Goal: Book appointment/travel/reservation

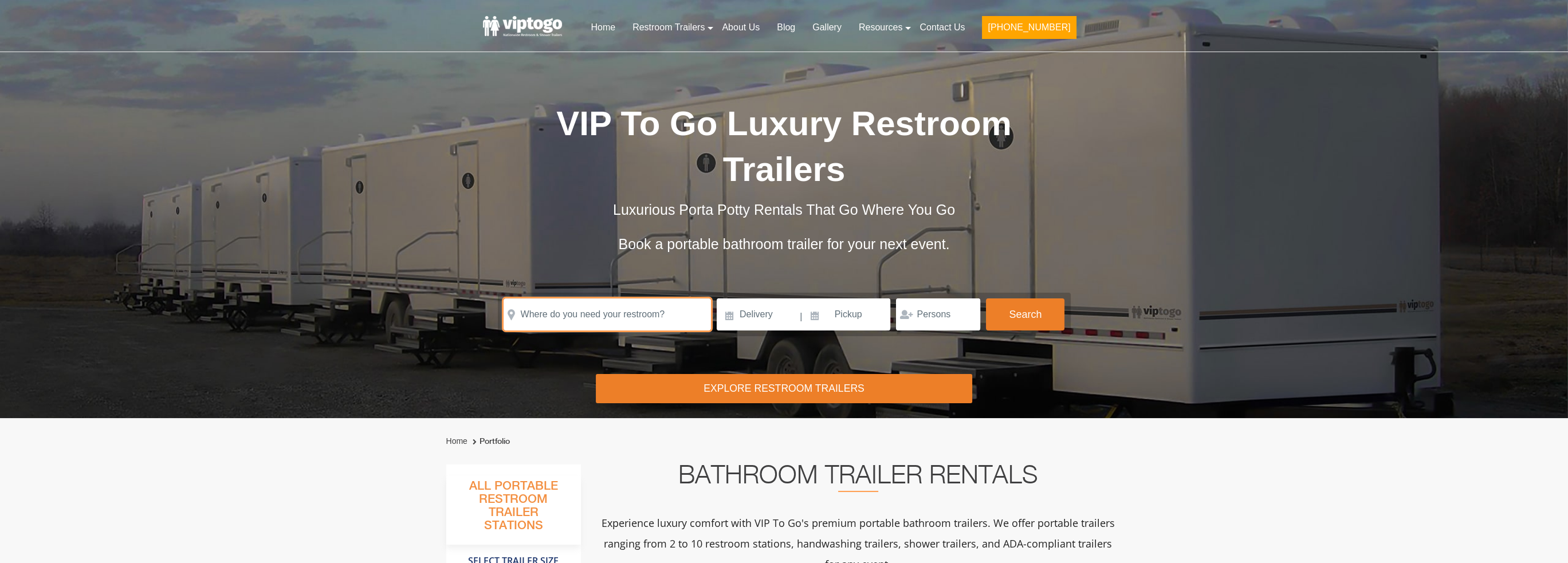
click at [614, 316] on input "text" at bounding box center [607, 314] width 208 height 32
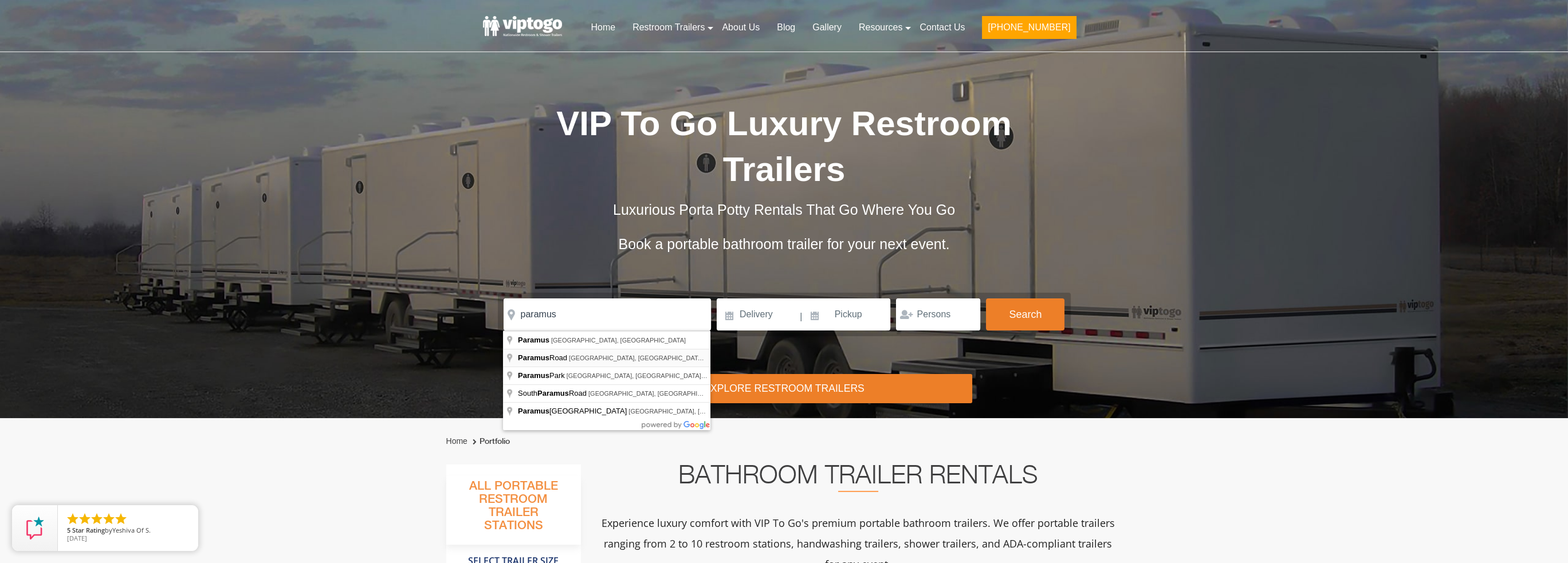
type input "[GEOGRAPHIC_DATA], [GEOGRAPHIC_DATA], [GEOGRAPHIC_DATA]"
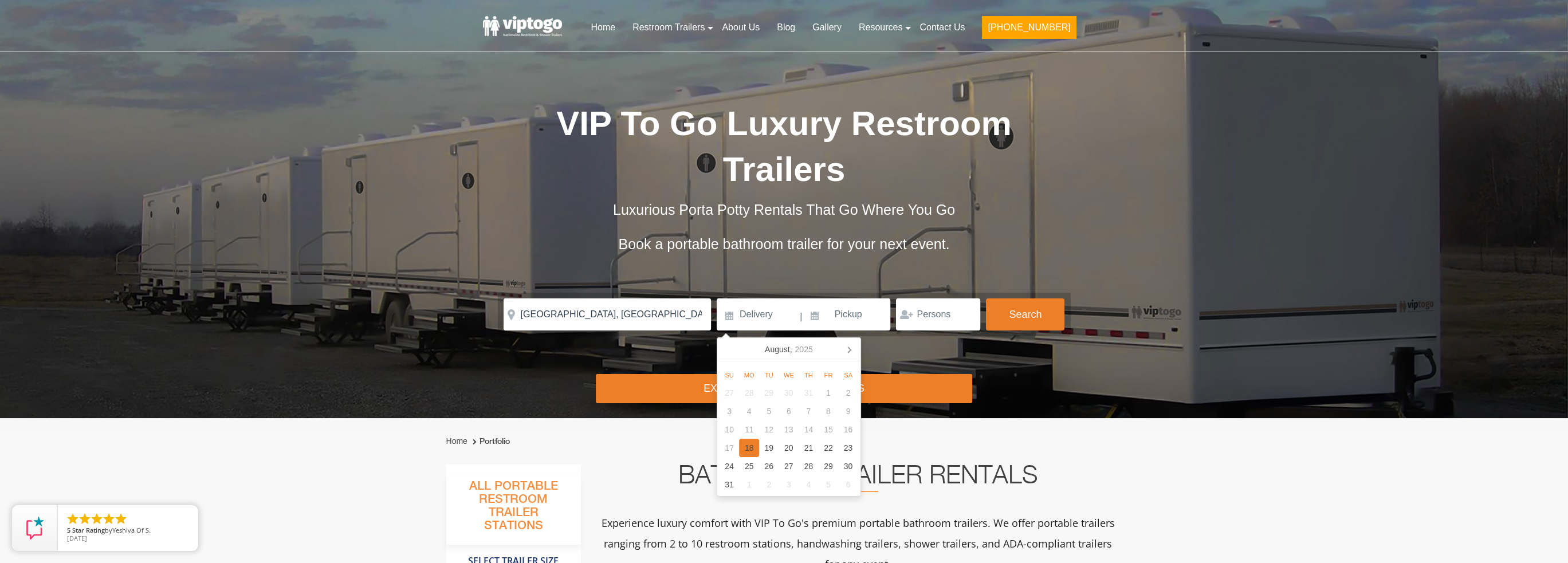
click at [755, 449] on div "18" at bounding box center [749, 448] width 20 height 18
type input "[DATE]"
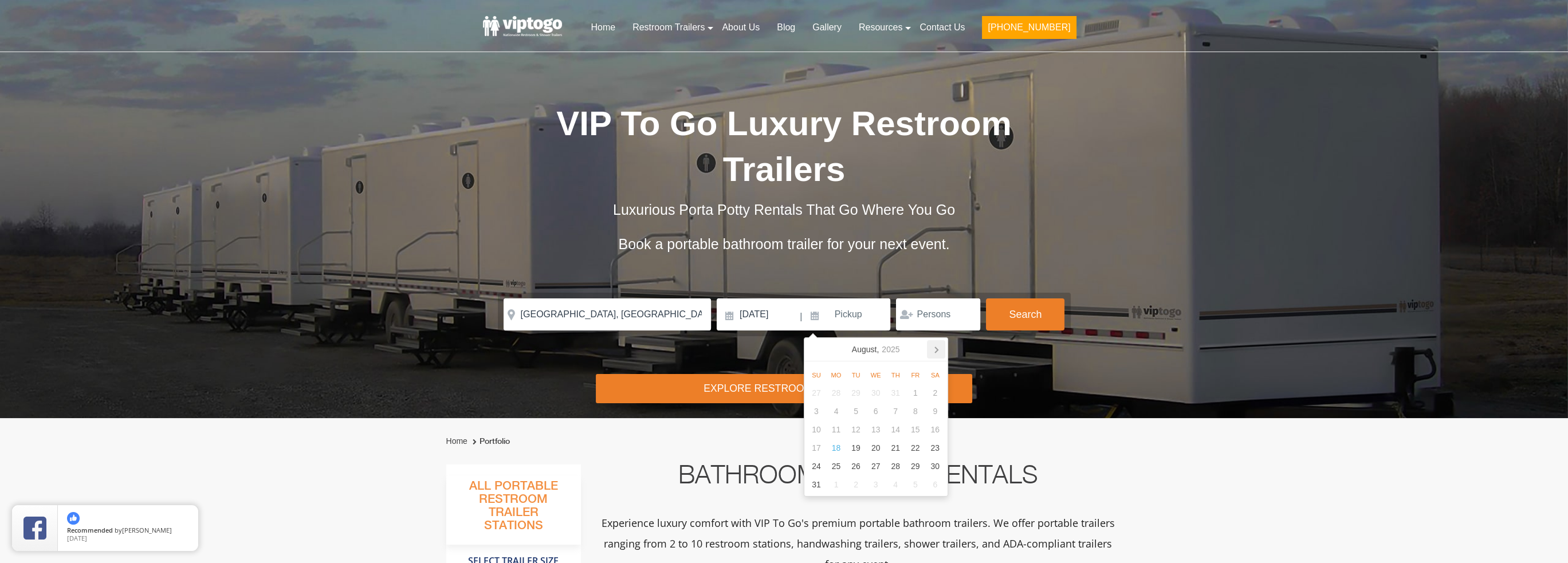
click at [932, 351] on icon at bounding box center [936, 349] width 18 height 18
click at [837, 414] on div "8" at bounding box center [836, 411] width 20 height 18
type input "[DATE]"
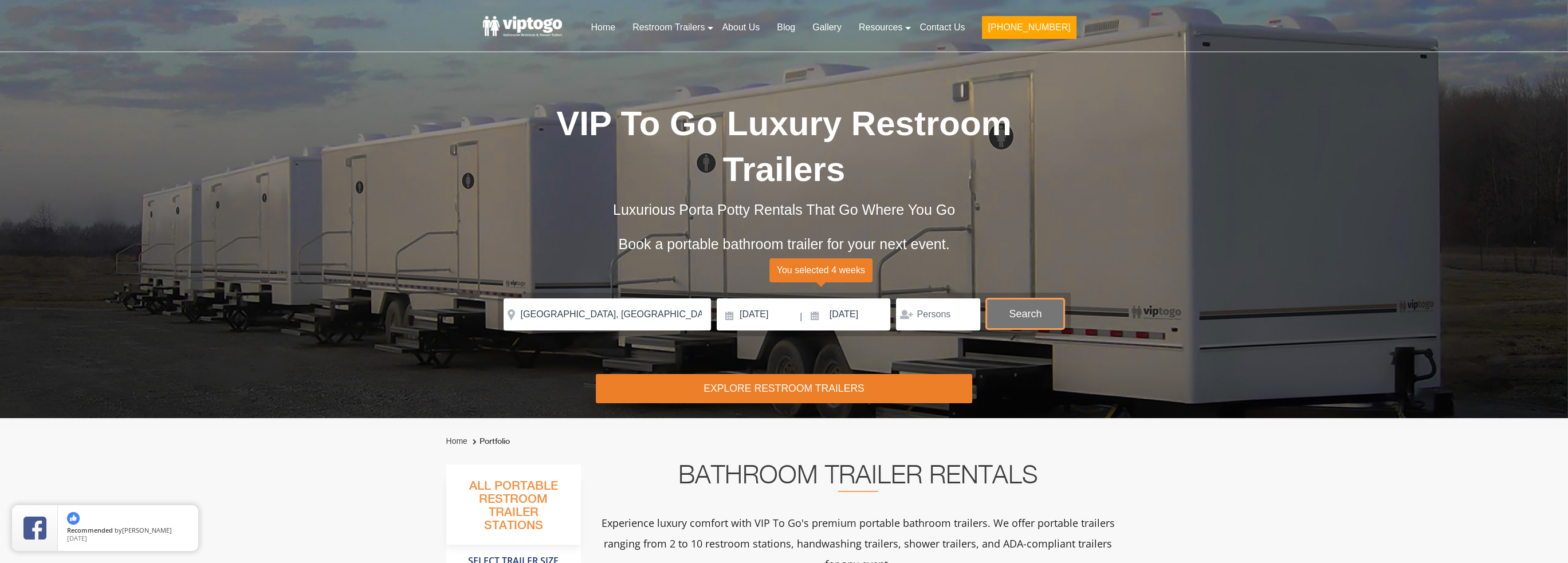
click at [1001, 316] on button "Search" at bounding box center [1025, 313] width 79 height 31
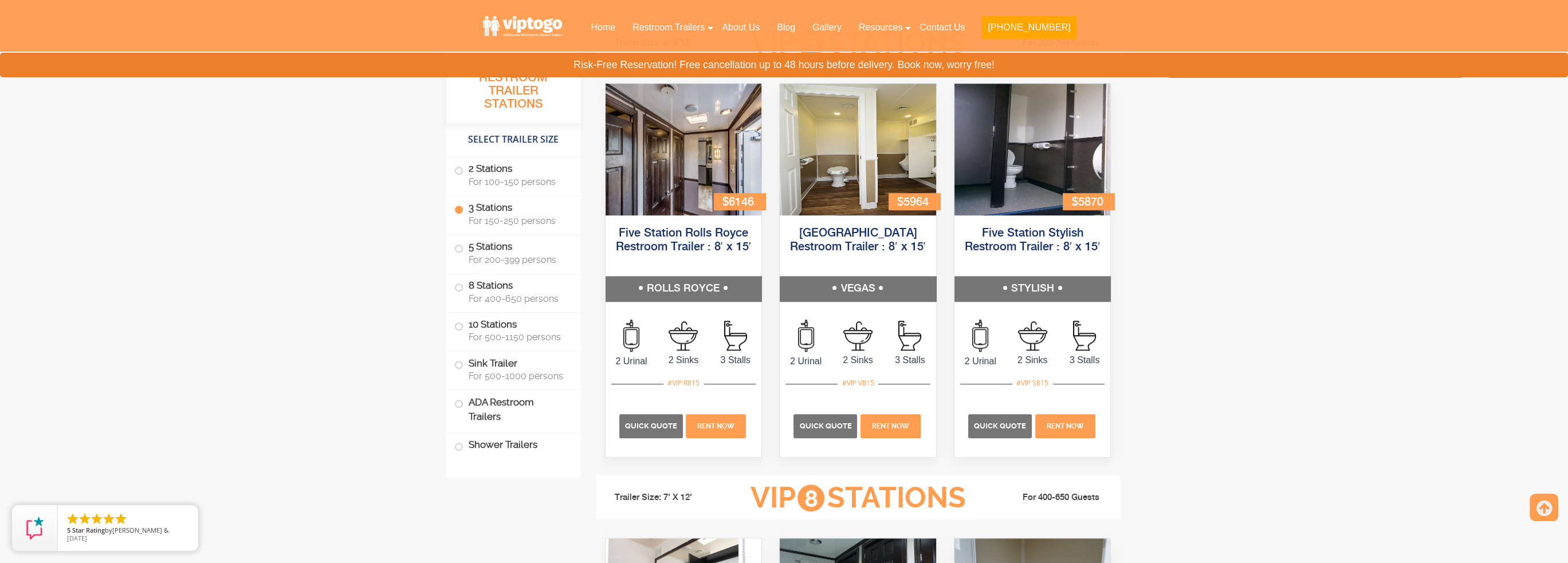
scroll to position [1668, 0]
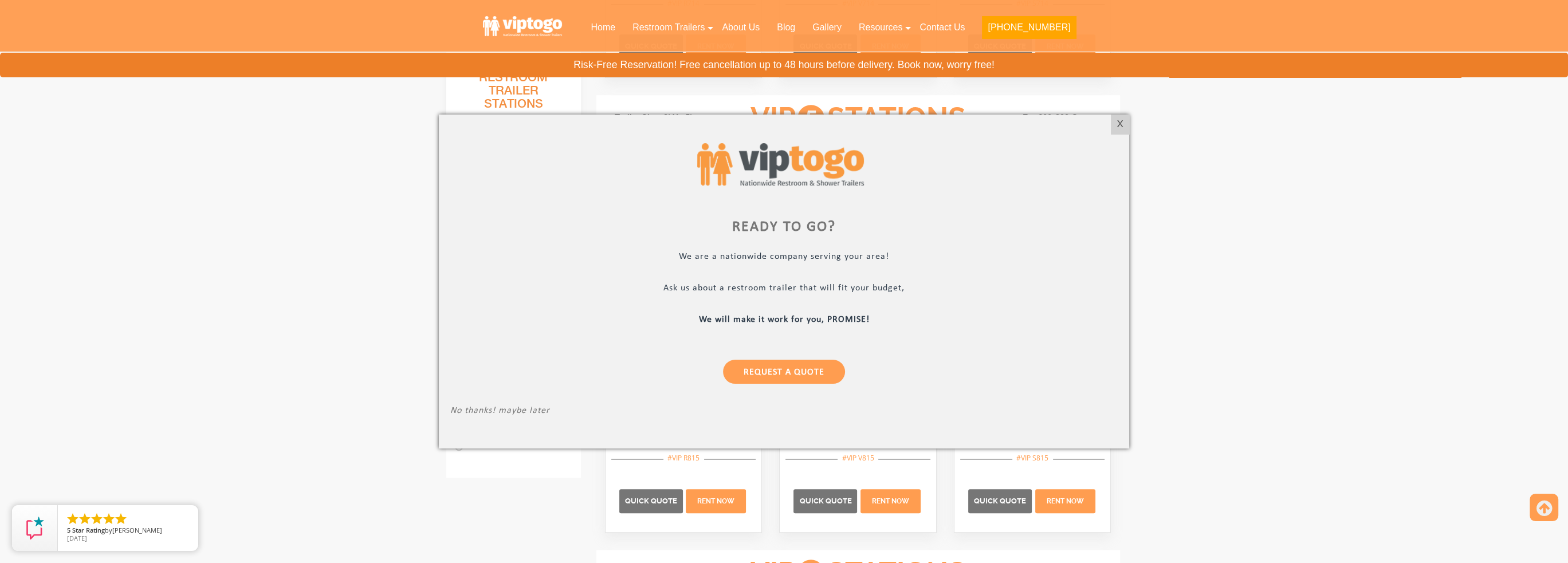
click at [1121, 114] on div "X" at bounding box center [1119, 124] width 18 height 19
